Goal: Task Accomplishment & Management: Complete application form

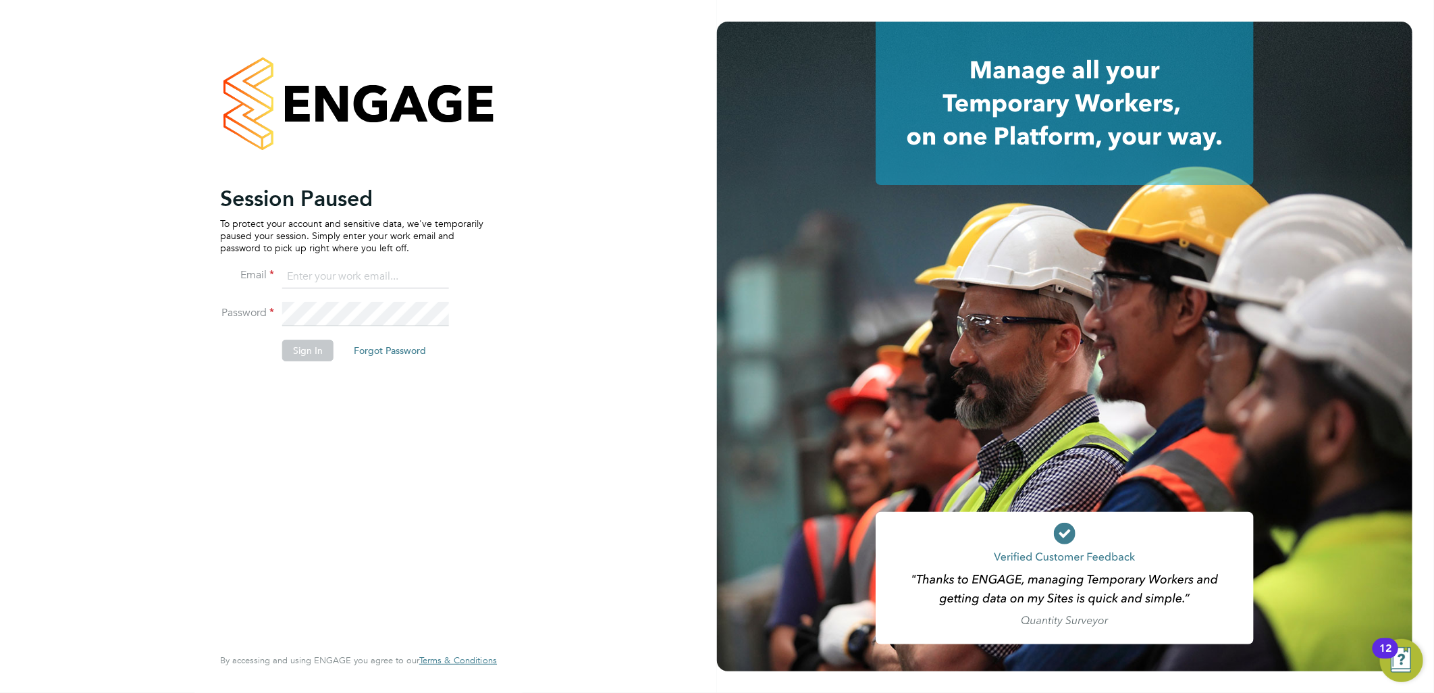
type input "[EMAIL_ADDRESS][PERSON_NAME][DOMAIN_NAME]"
click at [303, 359] on button "Sign In" at bounding box center [307, 351] width 51 height 22
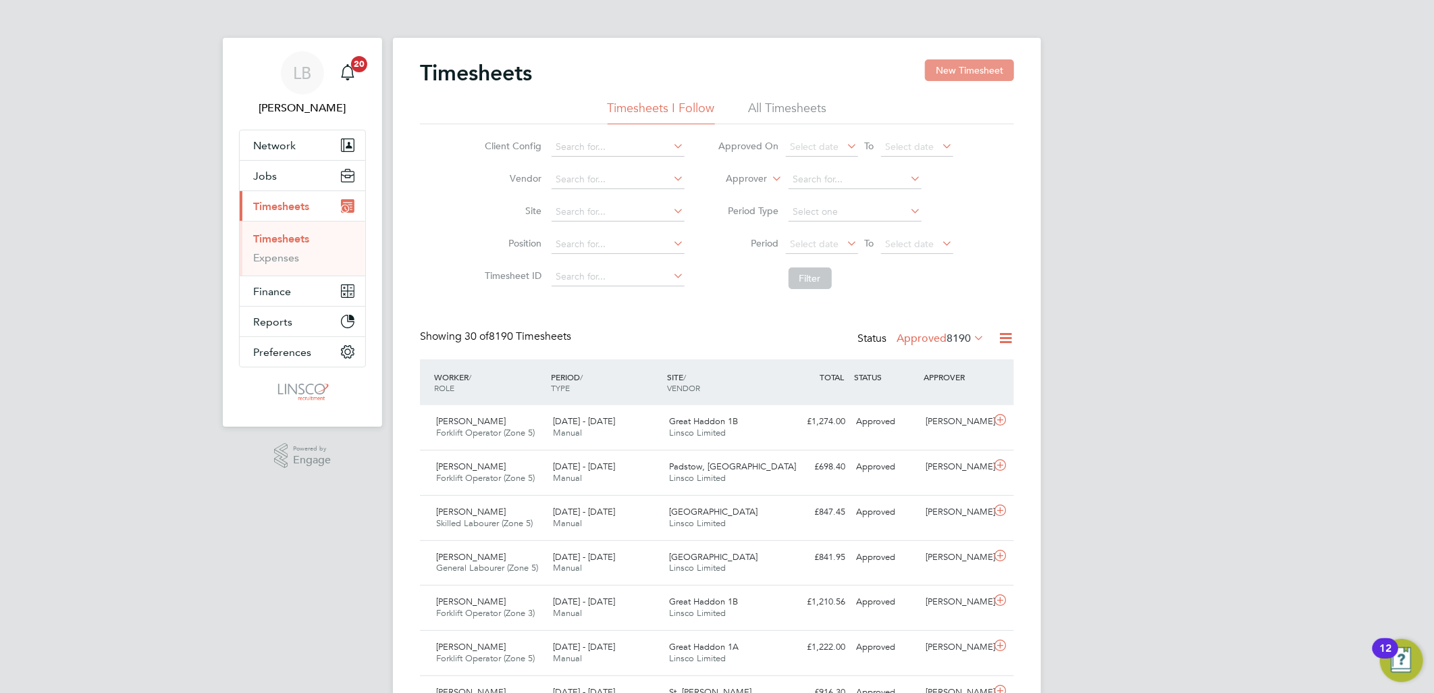
click at [949, 61] on button "New Timesheet" at bounding box center [969, 70] width 89 height 22
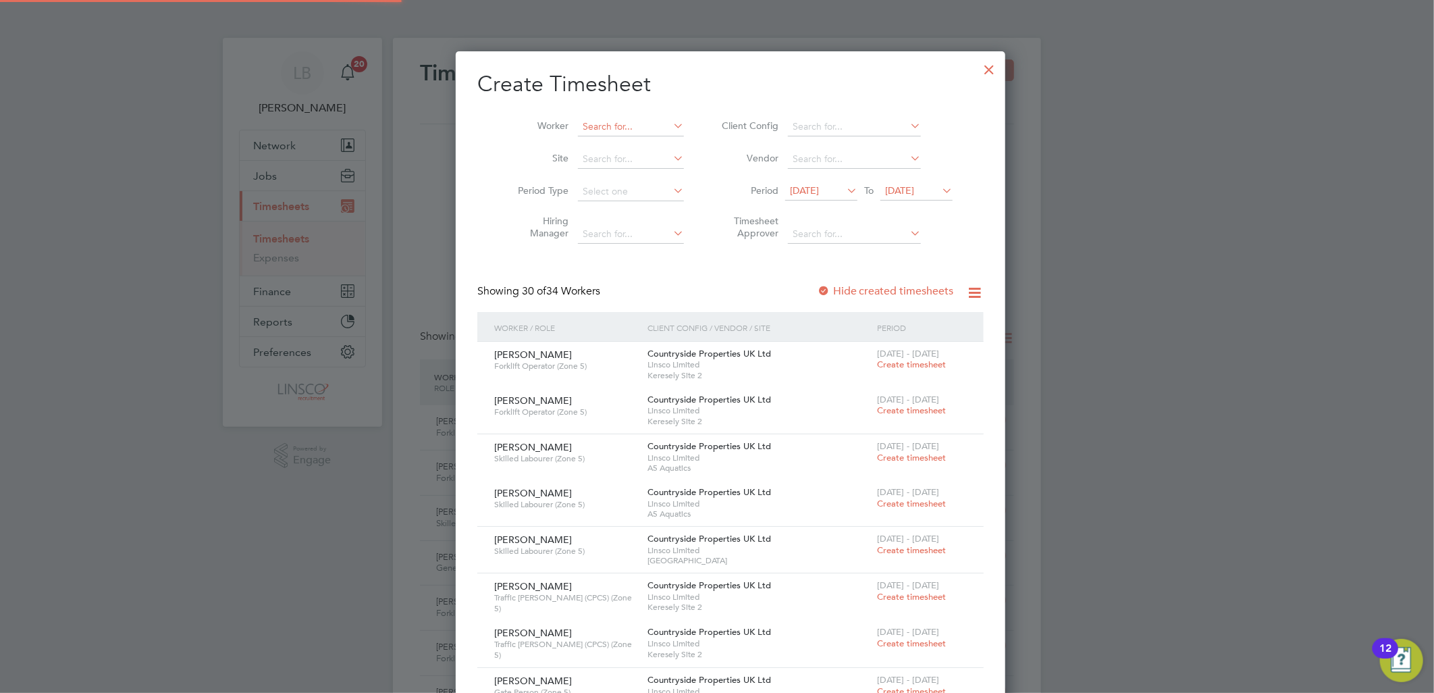
click at [601, 126] on input at bounding box center [631, 126] width 106 height 19
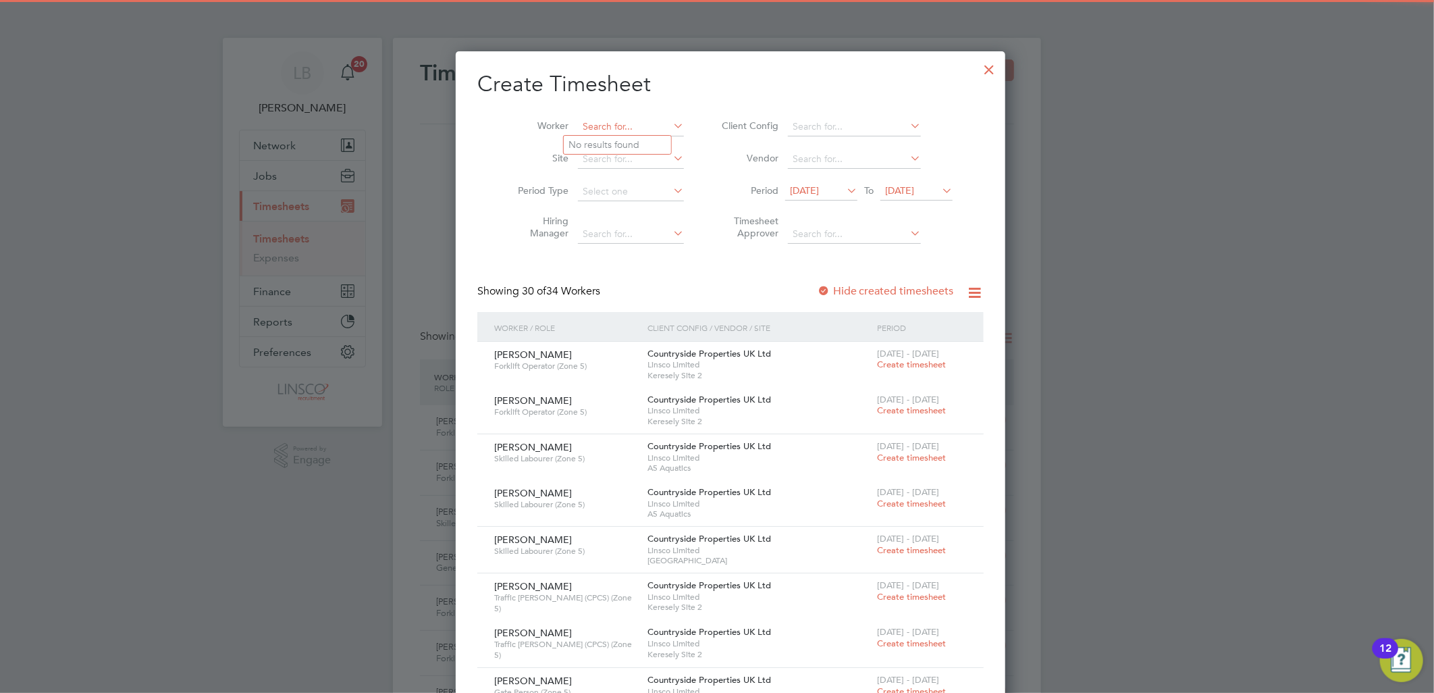
type input "j"
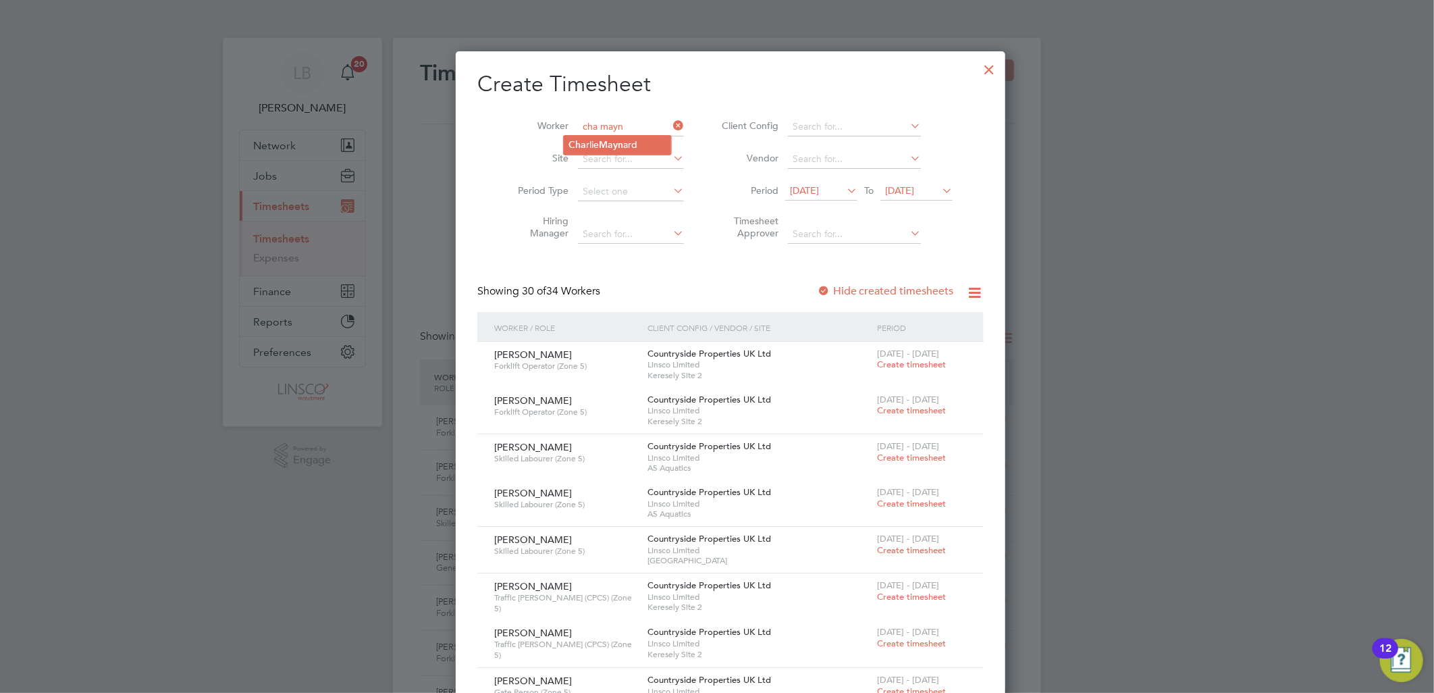
click at [649, 140] on li "Cha rlie Mayn ard" at bounding box center [617, 145] width 107 height 18
type input "Charlie Maynard"
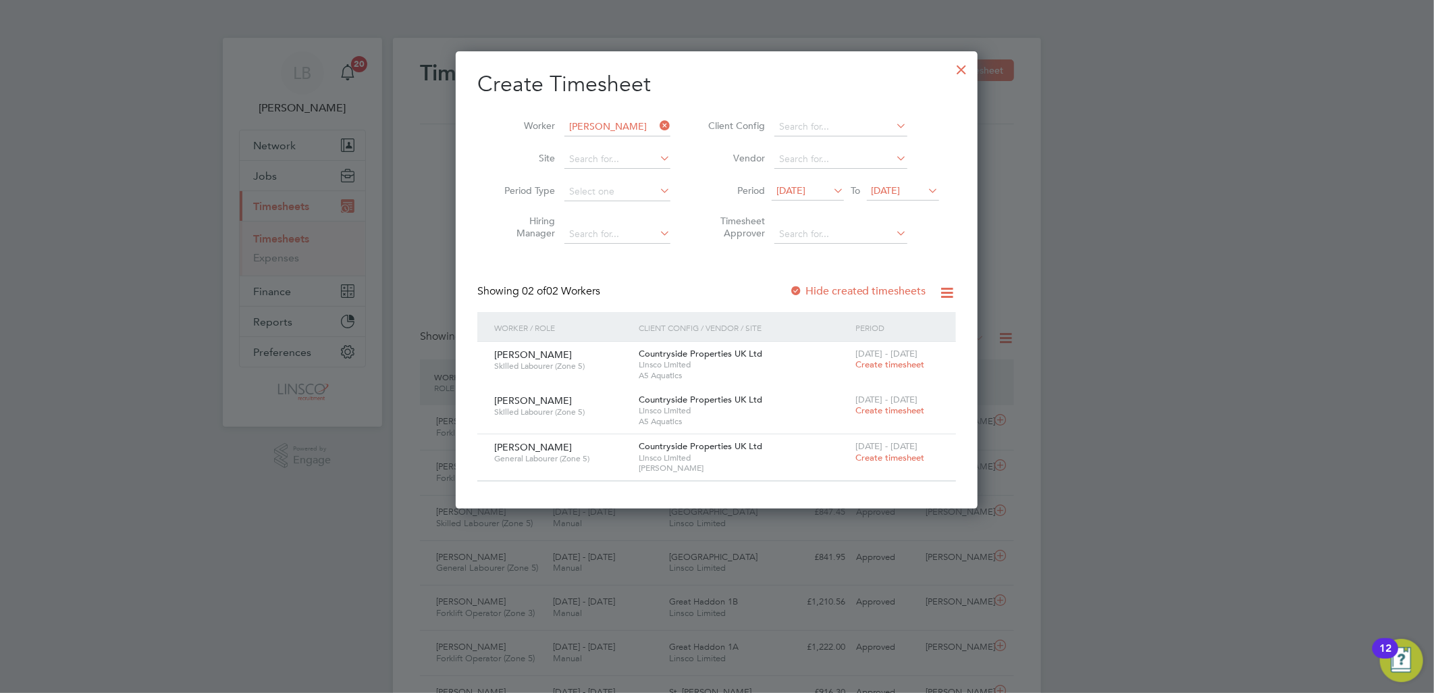
click at [800, 285] on div at bounding box center [796, 292] width 14 height 14
click at [808, 288] on label "Hide created timesheets" at bounding box center [857, 291] width 137 height 14
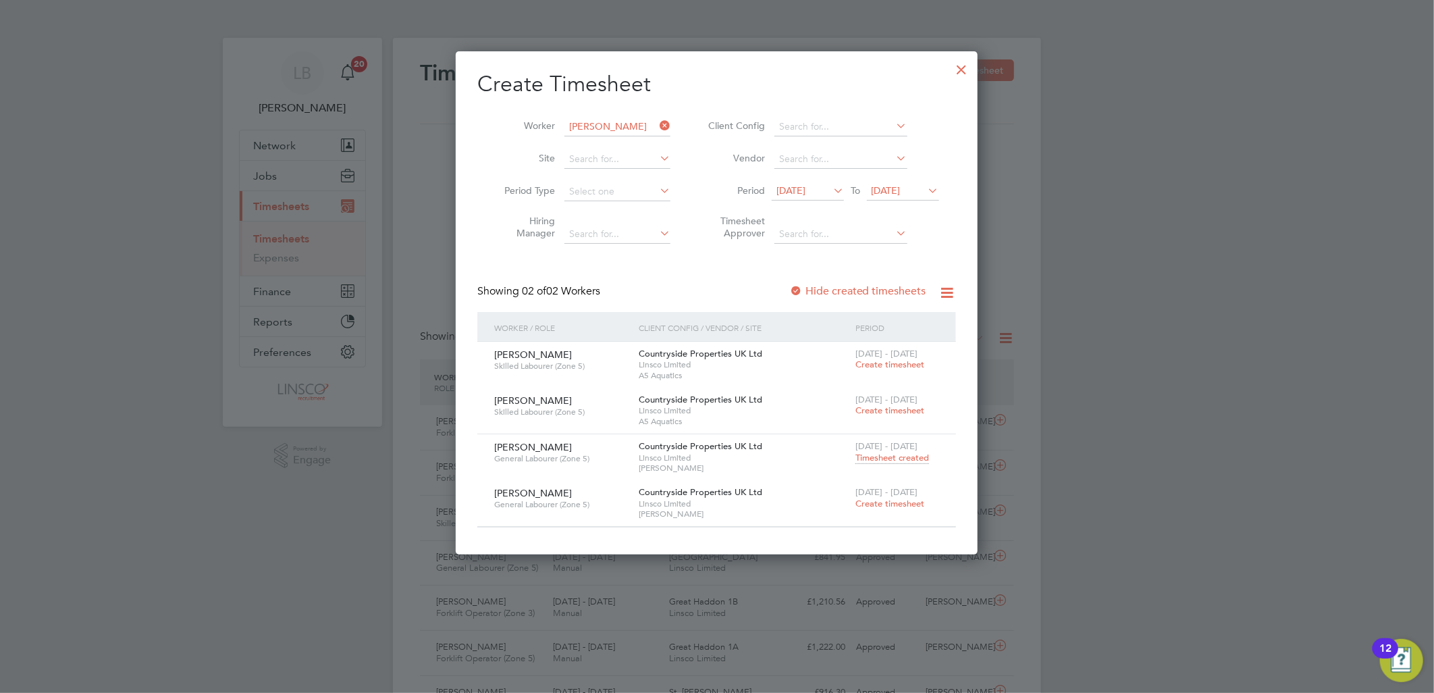
click at [879, 498] on span "Create timesheet" at bounding box center [890, 503] width 69 height 11
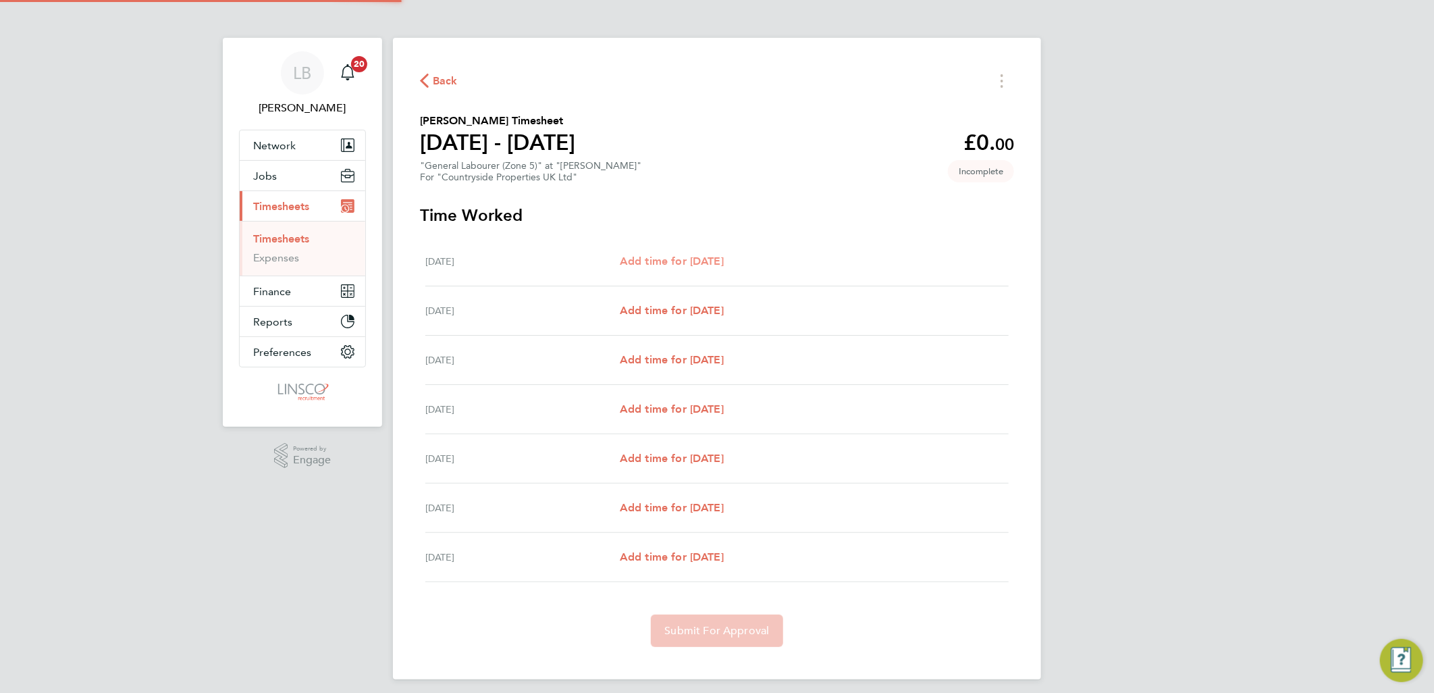
drag, startPoint x: 674, startPoint y: 264, endPoint x: 702, endPoint y: 258, distance: 29.0
click at [674, 264] on span "Add time for Mon 18 Aug" at bounding box center [672, 261] width 104 height 13
select select "30"
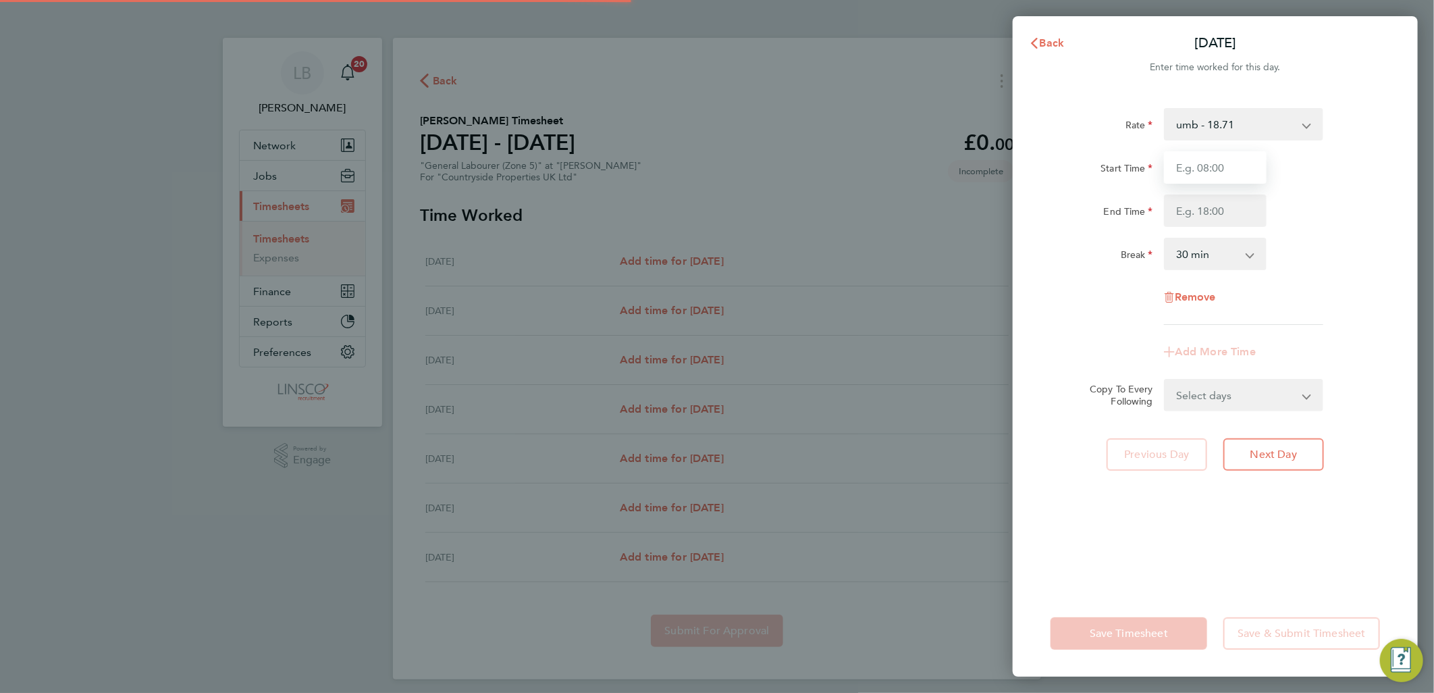
click at [1187, 173] on input "Start Time" at bounding box center [1215, 167] width 103 height 32
type input "07:30"
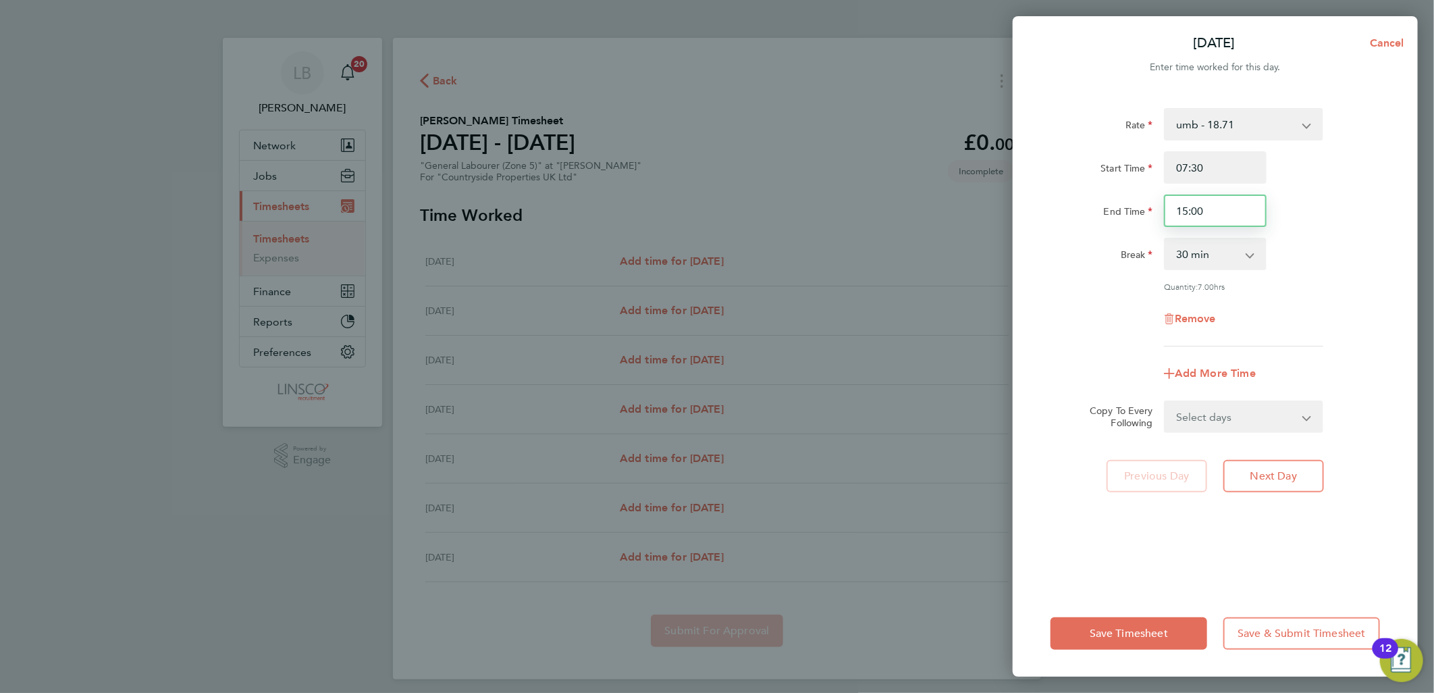
click at [1070, 217] on div "End Time 15:00" at bounding box center [1215, 210] width 340 height 32
type input "16:30"
click at [1355, 255] on div "Break 0 min 15 min 30 min 45 min 60 min 75 min 90 min" at bounding box center [1215, 254] width 340 height 32
click at [1229, 438] on div "Rate umb - 18.71 Start Time 07:30 End Time 16:30 Break 0 min 15 min 30 min 45 m…" at bounding box center [1215, 341] width 405 height 498
drag, startPoint x: 1233, startPoint y: 421, endPoint x: 1234, endPoint y: 431, distance: 9.5
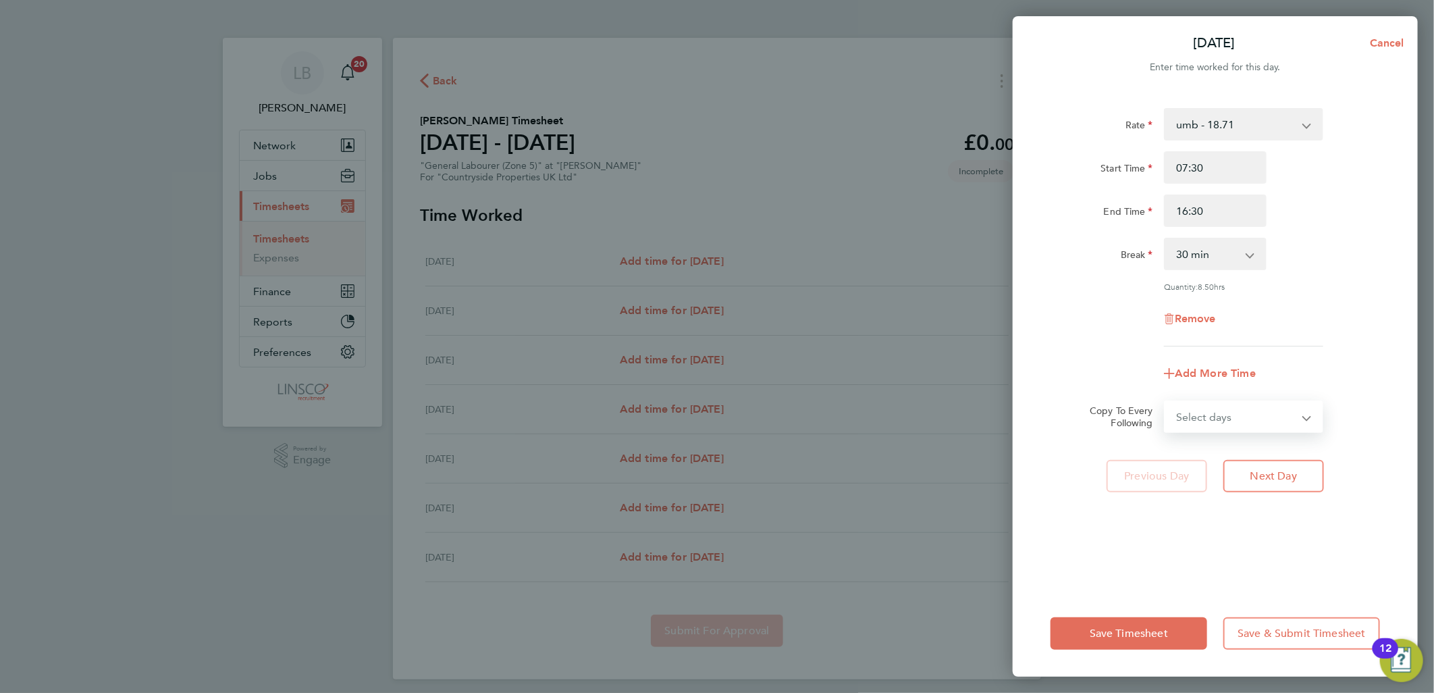
click at [1233, 421] on select "Select days Day Weekday (Mon-Fri) Weekend (Sat-Sun) Tuesday Wednesday Thursday …" at bounding box center [1237, 417] width 142 height 30
select select "WEEKDAY"
click at [1166, 402] on select "Select days Day Weekday (Mon-Fri) Weekend (Sat-Sun) Tuesday Wednesday Thursday …" at bounding box center [1237, 417] width 142 height 30
select select "2025-08-24"
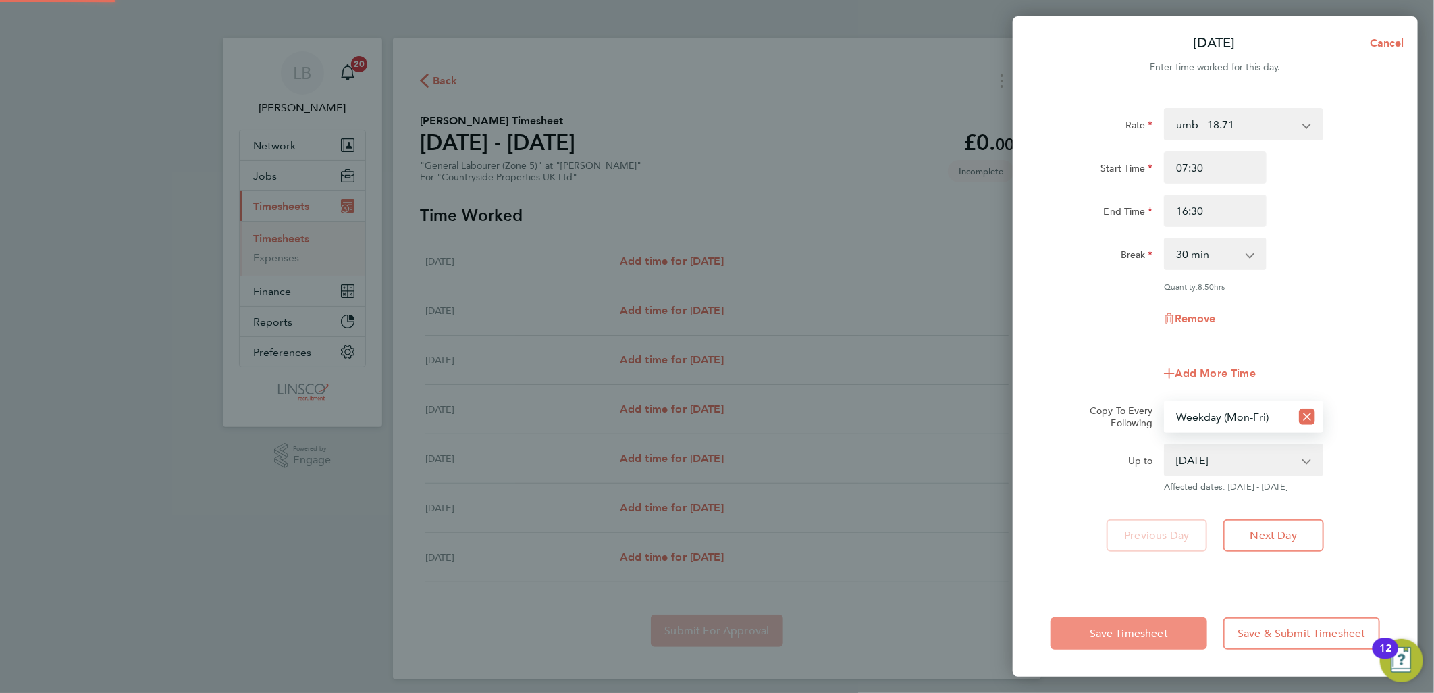
click at [1143, 625] on button "Save Timesheet" at bounding box center [1129, 633] width 157 height 32
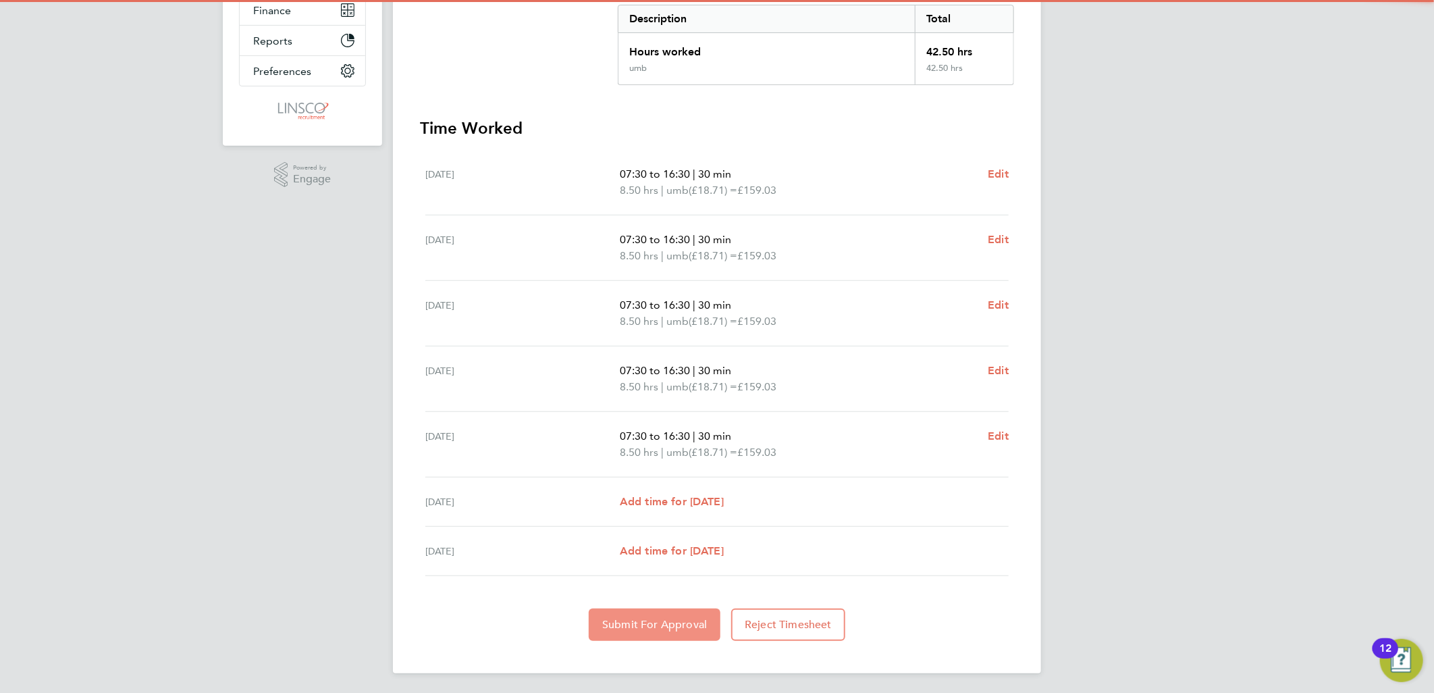
click at [645, 629] on button "Submit For Approval" at bounding box center [655, 624] width 132 height 32
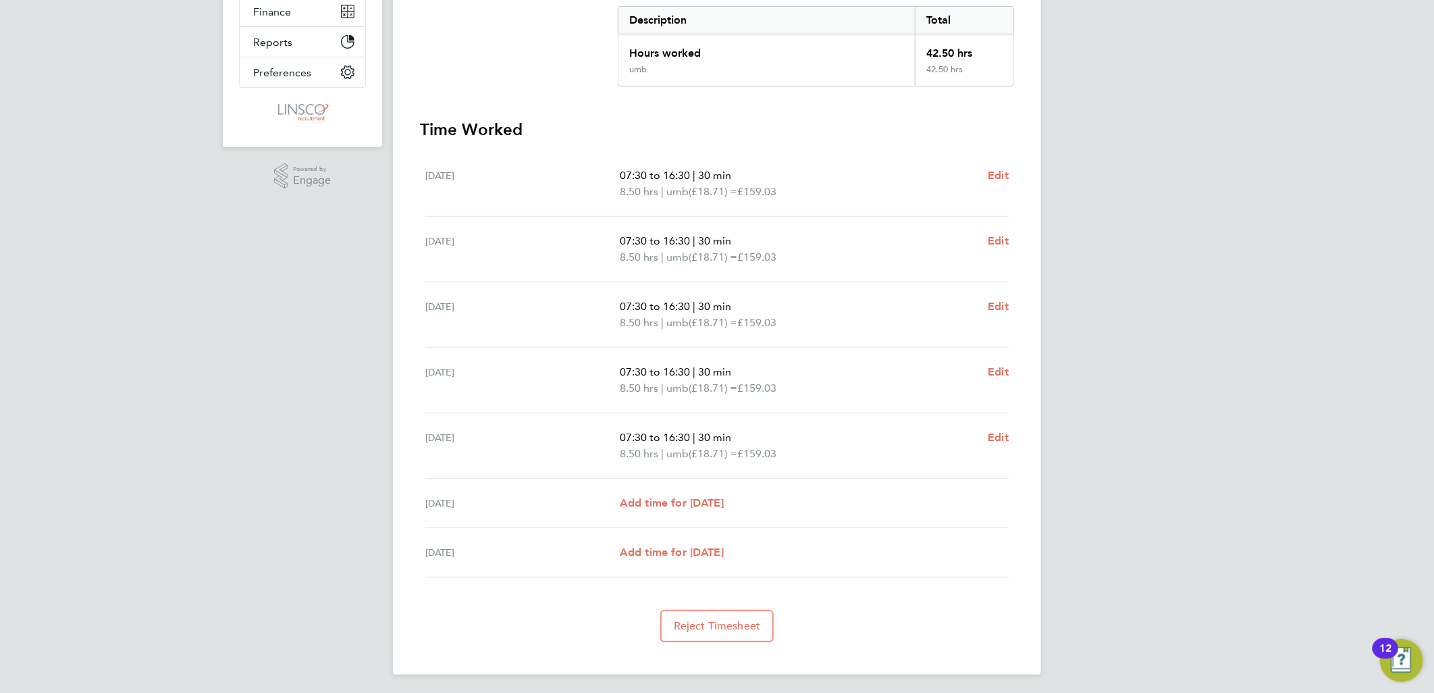
drag, startPoint x: 829, startPoint y: 467, endPoint x: 714, endPoint y: 435, distance: 118.6
click at [714, 435] on div "Fri 22 Aug 07:30 to 16:30 | 30 min 8.50 hrs | umb (£18.71) = £159.03 Edit" at bounding box center [716, 446] width 583 height 66
drag, startPoint x: 714, startPoint y: 435, endPoint x: 873, endPoint y: 515, distance: 177.6
click at [883, 537] on div "Sun 24 Aug Add time for Sun 24 Aug Add time for Sun 24 Aug" at bounding box center [716, 552] width 583 height 49
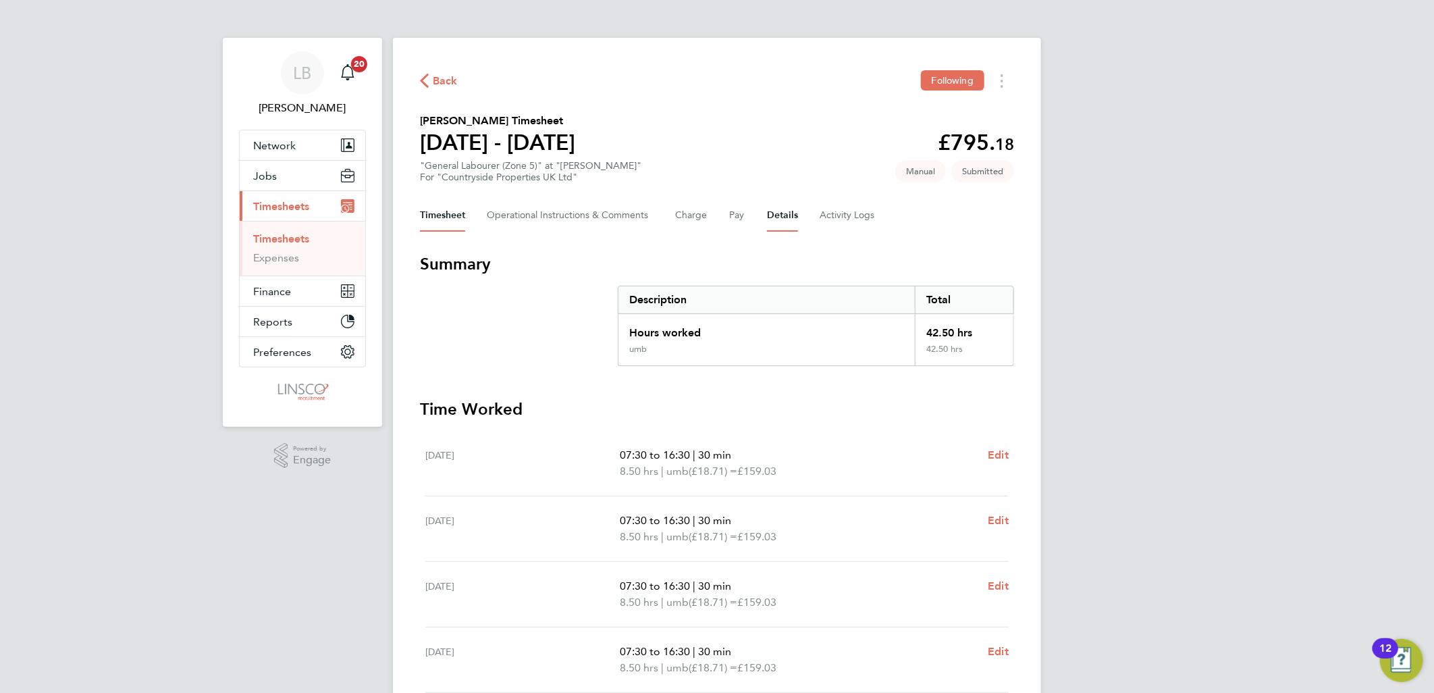
click at [768, 204] on button "Details" at bounding box center [782, 215] width 31 height 32
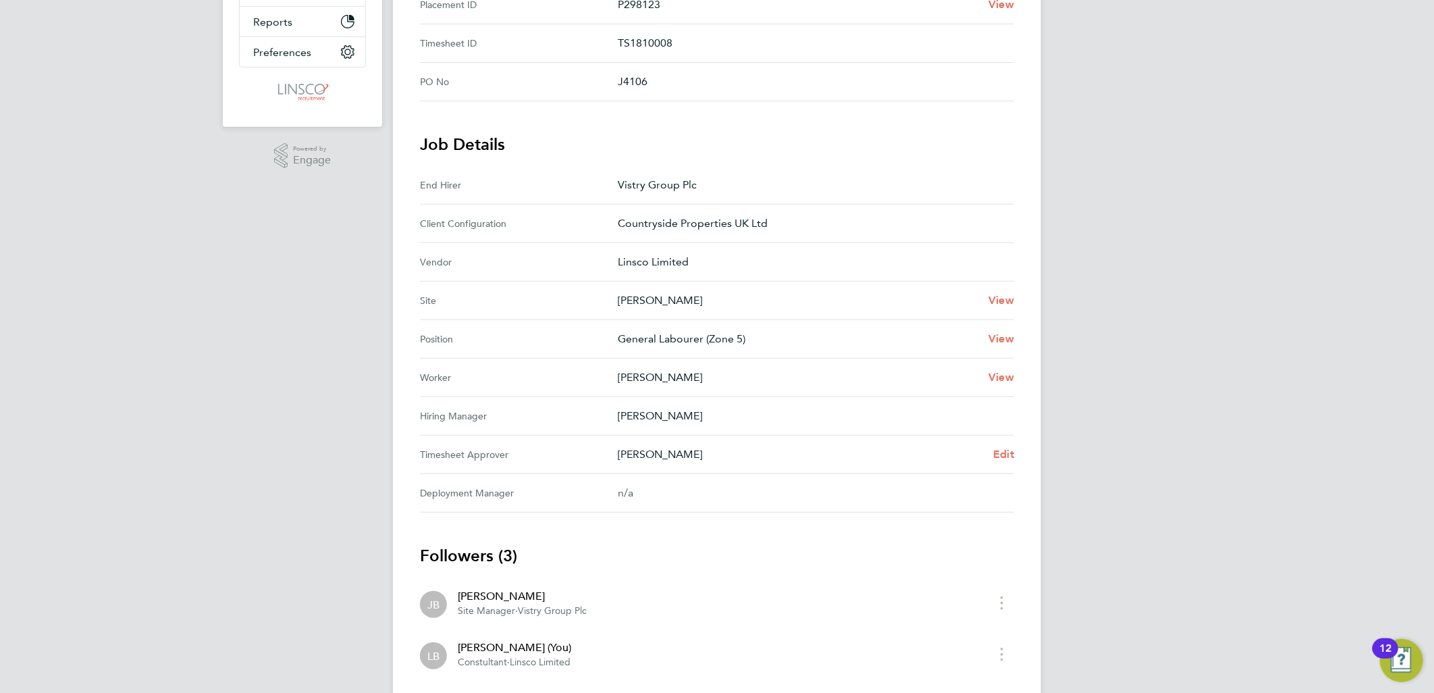
drag, startPoint x: 744, startPoint y: 490, endPoint x: 653, endPoint y: 396, distance: 130.8
click at [653, 396] on section "Job Details End Hirer Vistry Group Plc Client Configuration Countryside Propert…" at bounding box center [717, 323] width 594 height 379
drag, startPoint x: 653, startPoint y: 396, endPoint x: 852, endPoint y: 538, distance: 244.0
click at [852, 538] on app-timesheet-details "IDs Placement ID P298123 View Timesheet ID TS1810008 PO No J4106 Job Details En…" at bounding box center [717, 361] width 594 height 816
drag, startPoint x: 1028, startPoint y: 473, endPoint x: 554, endPoint y: 473, distance: 474.0
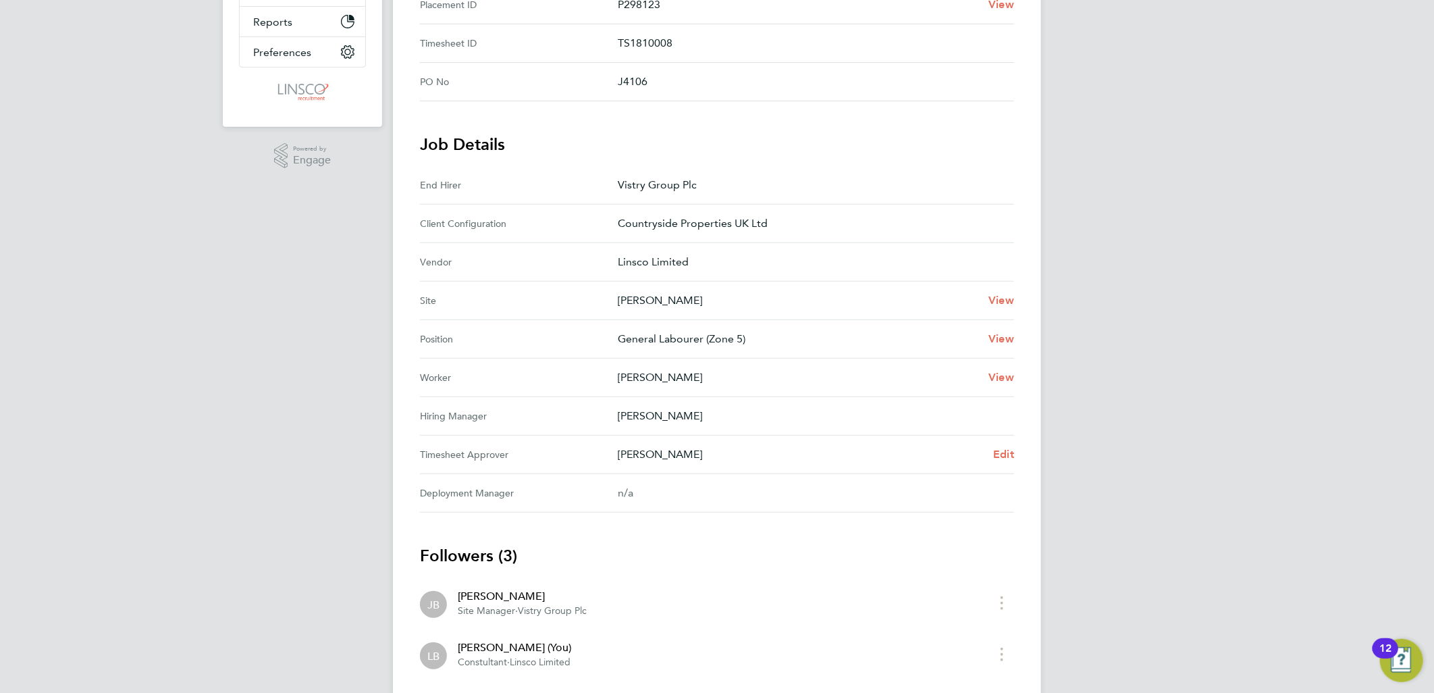
click at [554, 473] on div "Back Following Charlie Maynard's Timesheet 18 - 24 Aug 2025 £795. 18 "General L…" at bounding box center [717, 270] width 648 height 1064
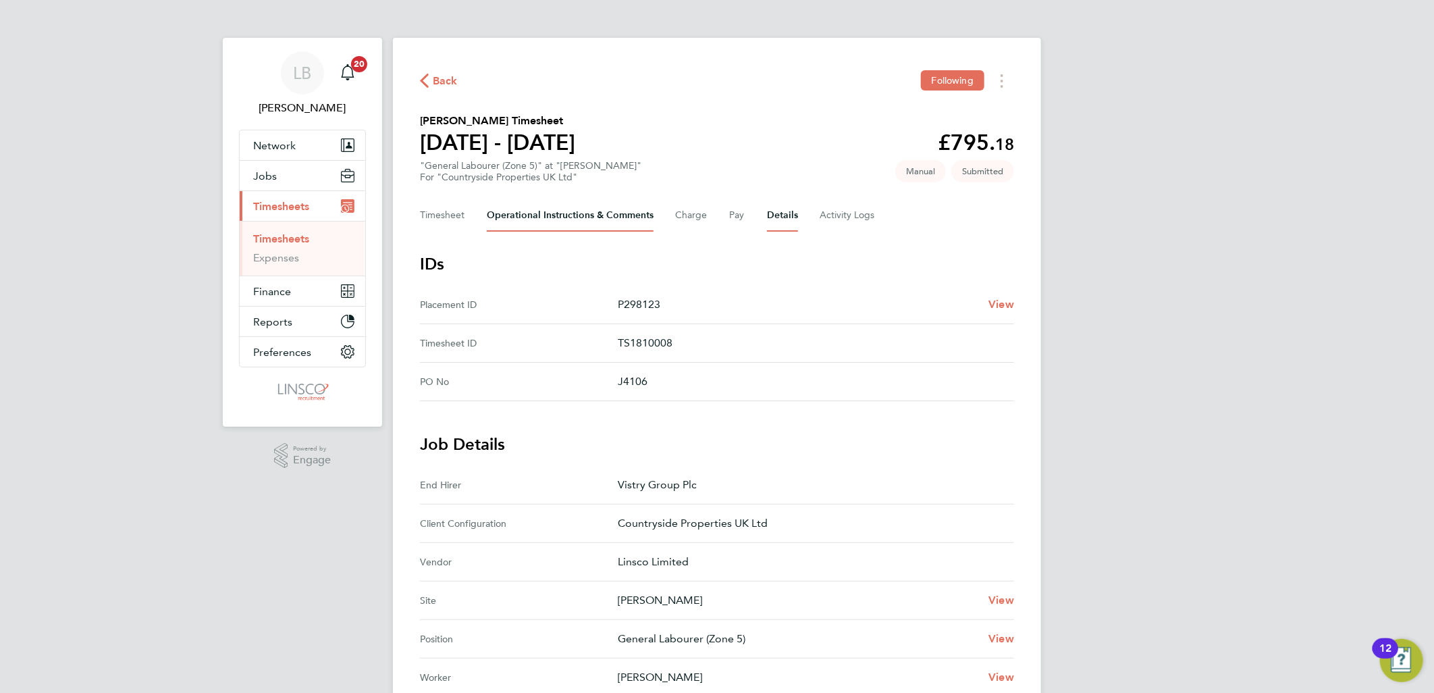
click at [604, 211] on Comments-tab "Operational Instructions & Comments" at bounding box center [570, 215] width 167 height 32
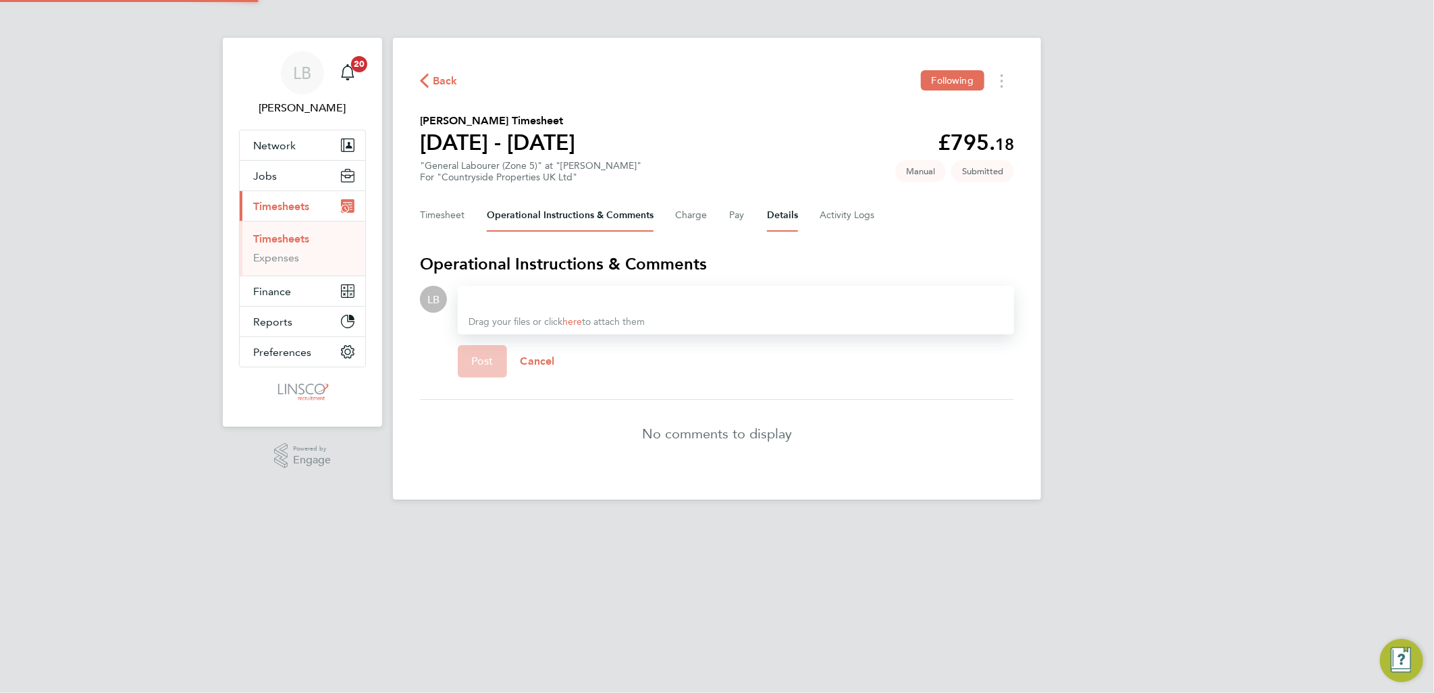
click at [775, 228] on button "Details" at bounding box center [782, 215] width 31 height 32
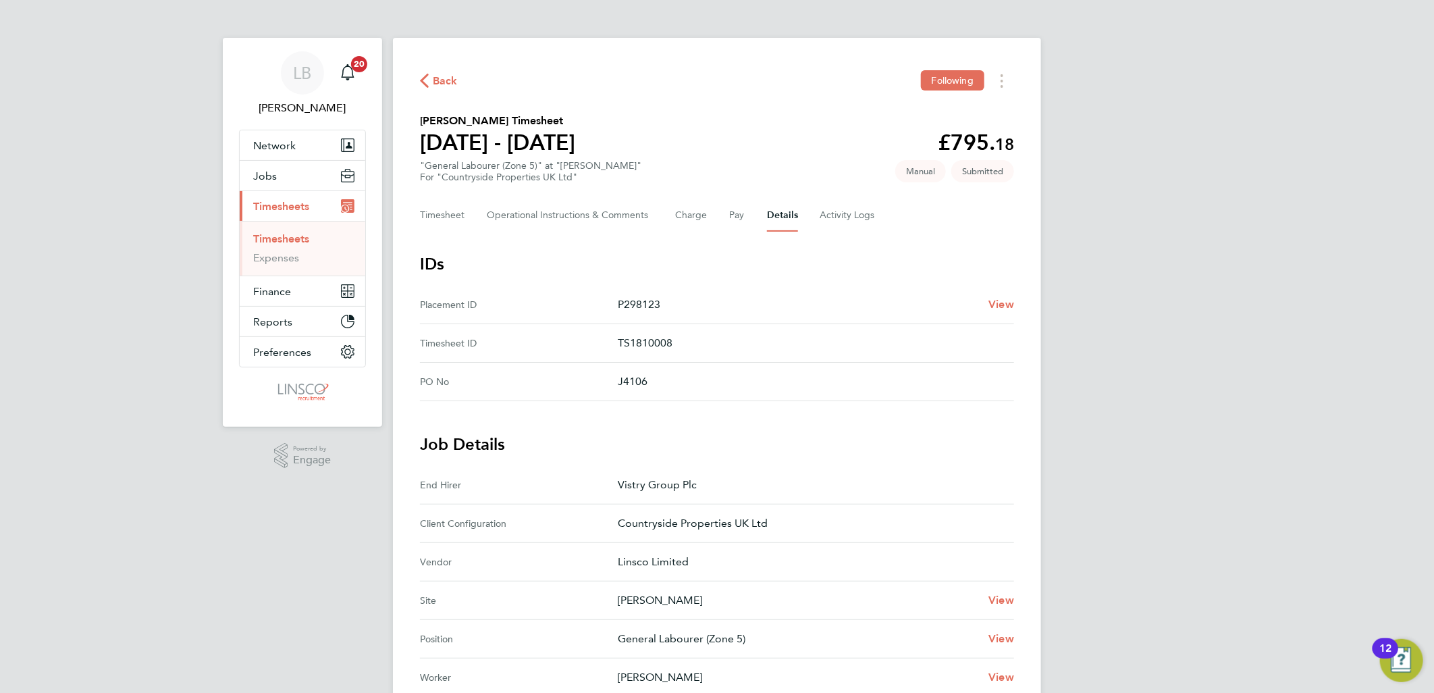
drag, startPoint x: 820, startPoint y: 220, endPoint x: 416, endPoint y: 221, distance: 403.8
click at [416, 221] on div "Back Following Charlie Maynard's Timesheet 18 - 24 Aug 2025 £795. 18 "General L…" at bounding box center [717, 570] width 648 height 1064
drag, startPoint x: 416, startPoint y: 221, endPoint x: 820, endPoint y: 273, distance: 407.8
click at [815, 278] on section "IDs Placement ID P298123 View Timesheet ID TS1810008 PO No J4106" at bounding box center [717, 327] width 594 height 148
drag, startPoint x: 906, startPoint y: 228, endPoint x: 407, endPoint y: 140, distance: 505.9
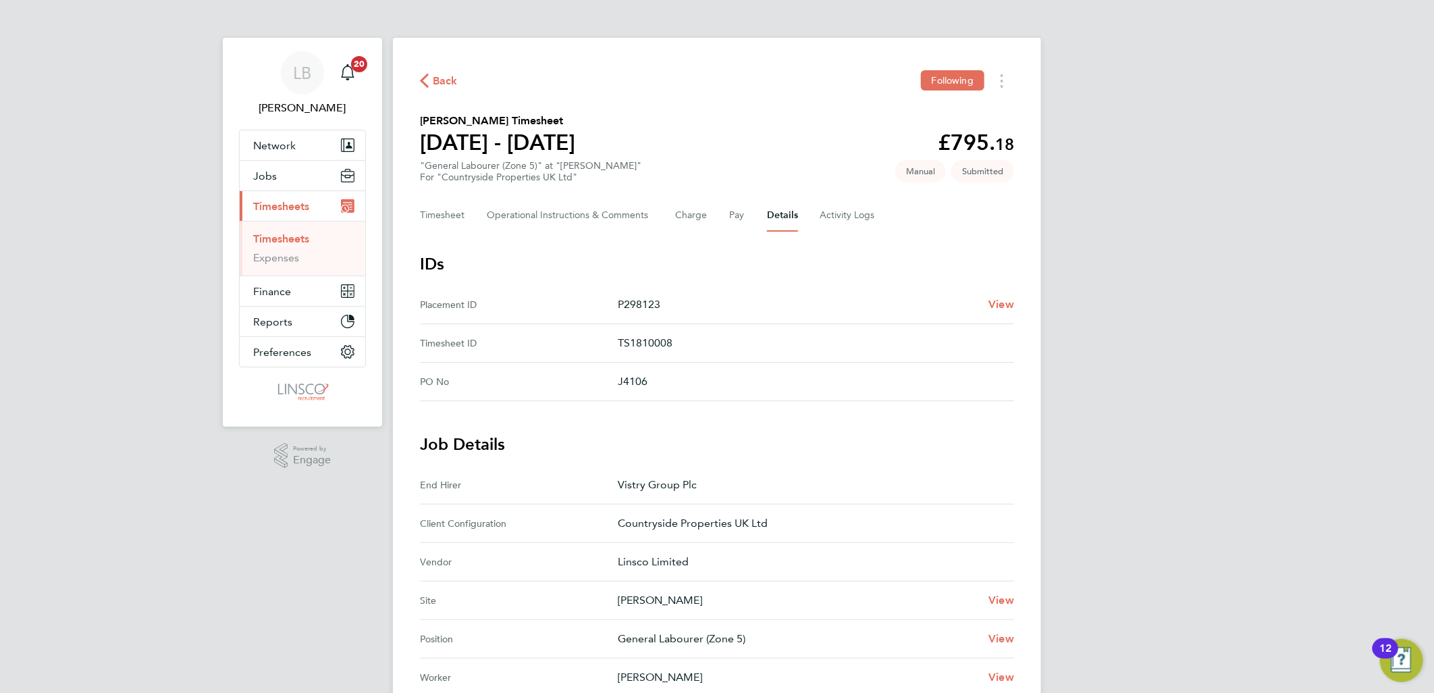
click at [407, 140] on div "Back Following Charlie Maynard's Timesheet 18 - 24 Aug 2025 £795. 18 "General L…" at bounding box center [717, 570] width 648 height 1064
click at [845, 296] on p "P298123" at bounding box center [798, 304] width 360 height 16
click at [442, 85] on span "Back" at bounding box center [445, 81] width 25 height 16
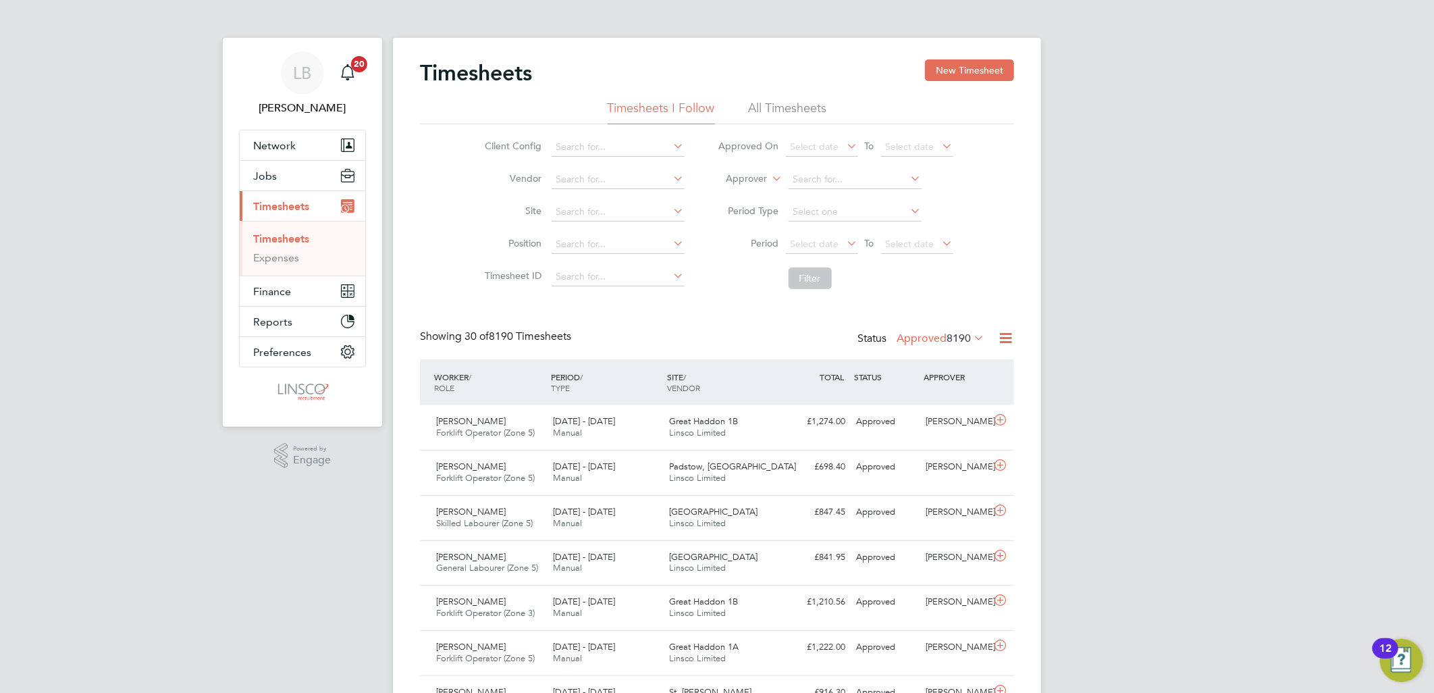
drag, startPoint x: 916, startPoint y: 305, endPoint x: 806, endPoint y: 257, distance: 119.7
drag, startPoint x: 806, startPoint y: 257, endPoint x: 974, endPoint y: 294, distance: 172.2
click at [974, 294] on div "Client Config Vendor Site Position Timesheet ID Approved On Select date To Sele…" at bounding box center [717, 210] width 594 height 172
